Goal: Transaction & Acquisition: Book appointment/travel/reservation

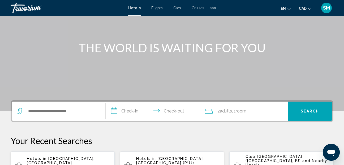
scroll to position [53, 0]
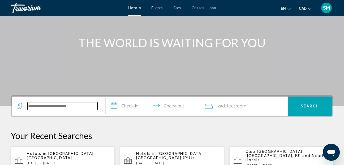
click at [42, 108] on input "Search widget" at bounding box center [63, 106] width 70 height 8
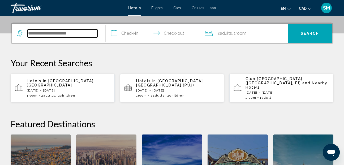
scroll to position [131, 0]
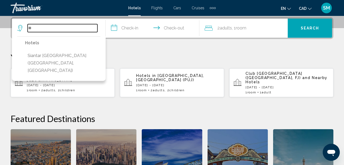
type input "*"
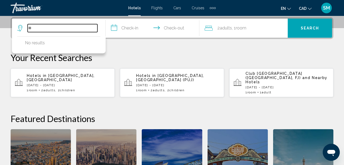
type input "*"
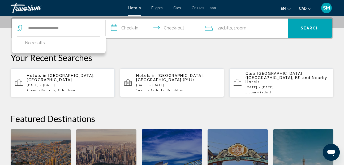
click at [315, 31] on button "Search" at bounding box center [310, 28] width 44 height 19
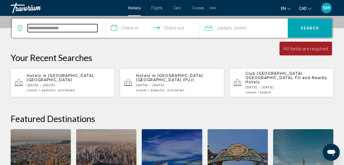
click at [66, 28] on input "**********" at bounding box center [63, 28] width 70 height 8
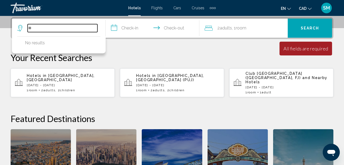
type input "*"
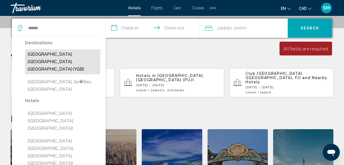
click at [75, 55] on button "[GEOGRAPHIC_DATA], [GEOGRAPHIC_DATA], [GEOGRAPHIC_DATA] (YQB)" at bounding box center [62, 61] width 75 height 25
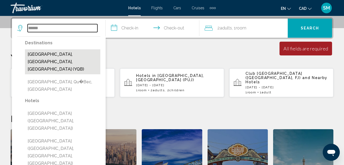
type input "**********"
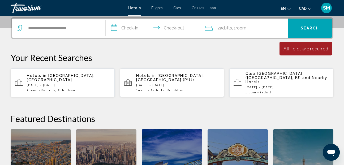
click at [115, 29] on input "**********" at bounding box center [154, 29] width 96 height 21
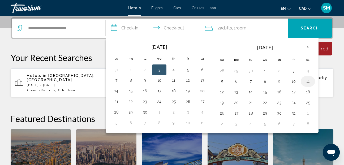
click at [309, 83] on button "11" at bounding box center [308, 81] width 9 height 7
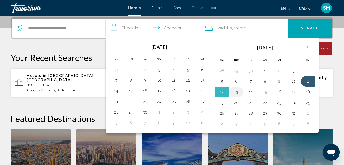
click at [235, 93] on button "13" at bounding box center [236, 92] width 9 height 7
type input "**********"
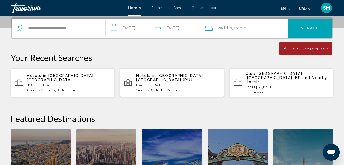
click at [218, 26] on span "2 Adult Adults" at bounding box center [225, 27] width 15 height 7
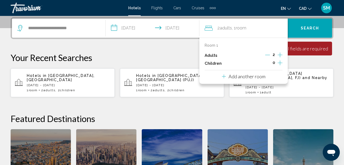
click at [281, 64] on icon "Increment children" at bounding box center [280, 63] width 5 height 6
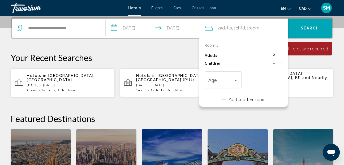
click at [279, 64] on icon "Increment children" at bounding box center [280, 63] width 5 height 6
click at [237, 81] on div "Travelers: 2 adults, 2 children" at bounding box center [236, 80] width 3 height 1
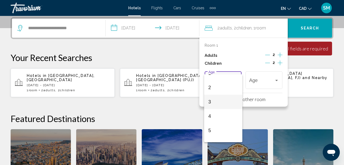
scroll to position [53, 0]
click at [212, 99] on span "5" at bounding box center [224, 100] width 30 height 14
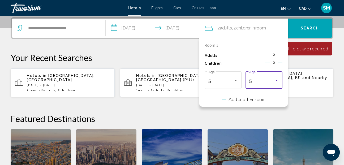
click at [278, 81] on div "Travelers: 2 adults, 2 children" at bounding box center [277, 80] width 3 height 1
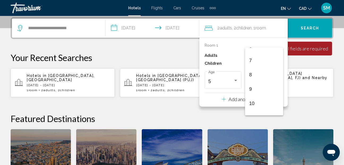
scroll to position [98, 0]
click at [258, 73] on span "8" at bounding box center [265, 71] width 30 height 14
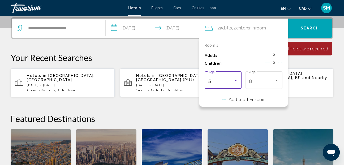
click at [238, 79] on div "Travelers: 2 adults, 2 children" at bounding box center [236, 80] width 5 height 4
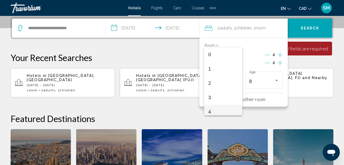
scroll to position [45, 0]
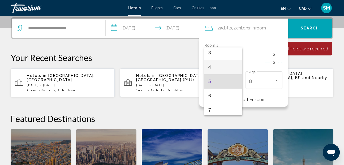
click at [219, 64] on span "4" at bounding box center [224, 67] width 30 height 14
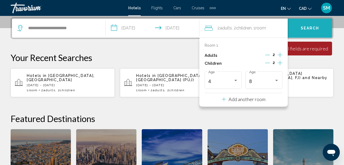
click at [305, 29] on span "Search" at bounding box center [310, 28] width 19 height 4
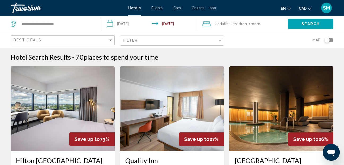
click at [333, 40] on div "Toggle map" at bounding box center [329, 40] width 9 height 4
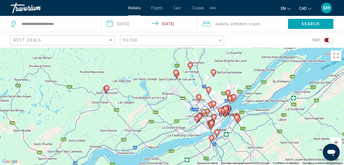
click at [175, 73] on image "Main content" at bounding box center [176, 72] width 3 height 3
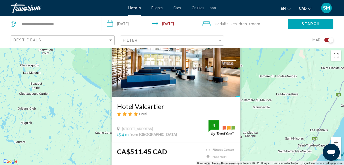
scroll to position [27, 0]
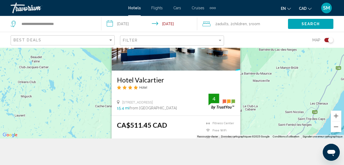
click at [164, 61] on img "Main content" at bounding box center [176, 28] width 129 height 85
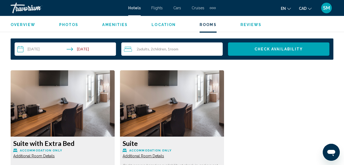
scroll to position [776, 0]
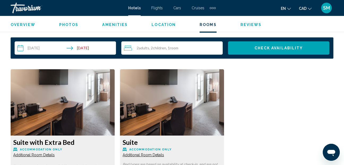
click at [76, 113] on img "Main content" at bounding box center [63, 102] width 104 height 66
click at [274, 47] on span "Check Availability" at bounding box center [279, 48] width 49 height 4
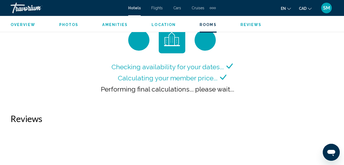
scroll to position [792, 0]
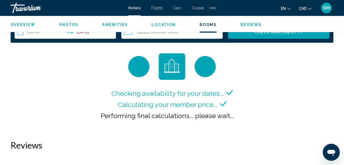
click at [234, 118] on div "Performing final calculations... please wait..." at bounding box center [172, 115] width 142 height 11
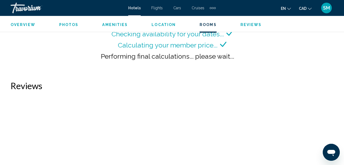
scroll to position [819, 0]
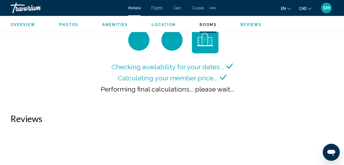
click at [330, 9] on span "SM" at bounding box center [326, 7] width 7 height 5
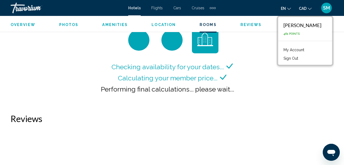
click at [250, 56] on div "Checking availability for your dates... Calculating your member price... Perfor…" at bounding box center [172, 65] width 323 height 76
